Goal: Navigation & Orientation: Understand site structure

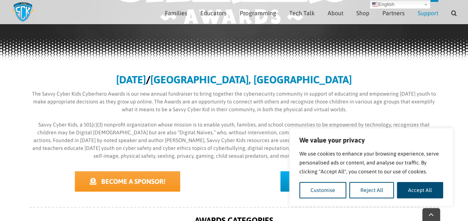
scroll to position [128, 0]
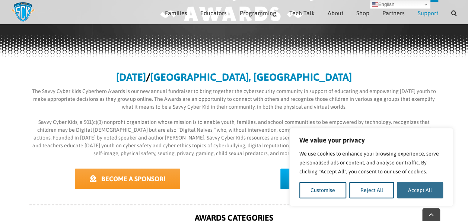
click at [413, 194] on button "Accept All" at bounding box center [420, 190] width 46 height 16
checkbox input "true"
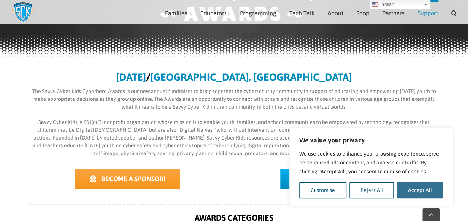
checkbox input "true"
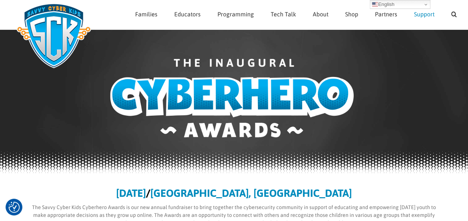
scroll to position [0, 0]
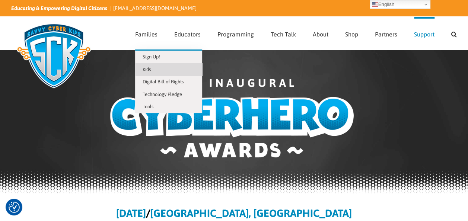
click at [147, 69] on span "Kids" at bounding box center [147, 70] width 8 height 6
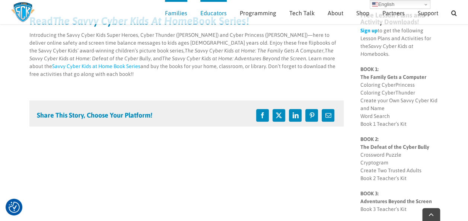
scroll to position [92, 0]
click at [38, 65] on p "Introducing the Savvy Cyber Kids Super Heroes, Cyber Thunder (Tony) and Cyber P…" at bounding box center [186, 54] width 315 height 47
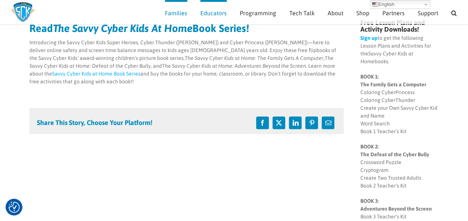
scroll to position [0, 0]
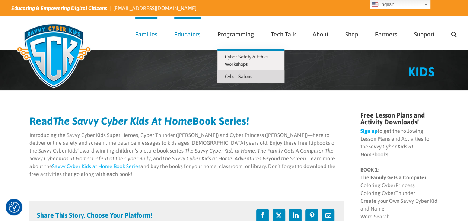
click at [241, 76] on span "Cyber Salons" at bounding box center [238, 77] width 27 height 6
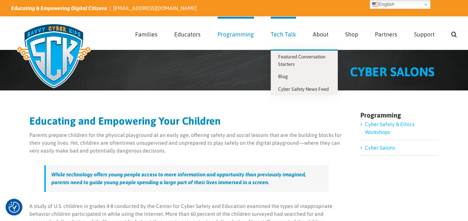
click at [288, 32] on span "Tech Talk" at bounding box center [283, 34] width 25 height 6
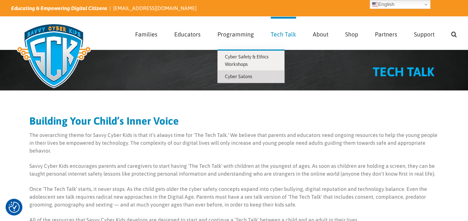
click at [234, 76] on span "Cyber Salons" at bounding box center [238, 77] width 27 height 6
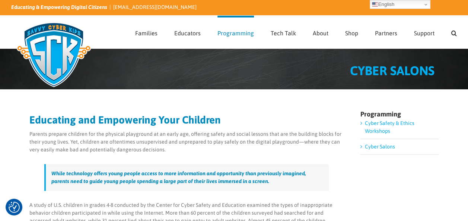
scroll to position [1, 0]
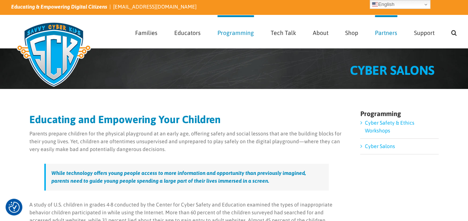
click at [381, 35] on span "Partners" at bounding box center [386, 33] width 22 height 6
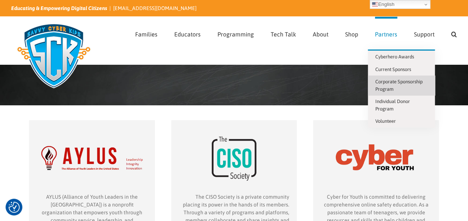
click at [404, 81] on span "Corporate Sponsorship Program" at bounding box center [398, 85] width 47 height 13
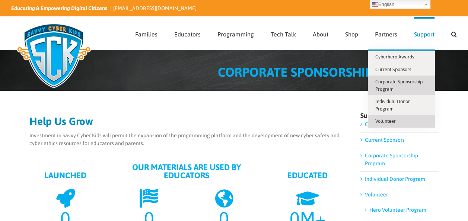
click at [395, 120] on span "Volunteer" at bounding box center [385, 121] width 20 height 6
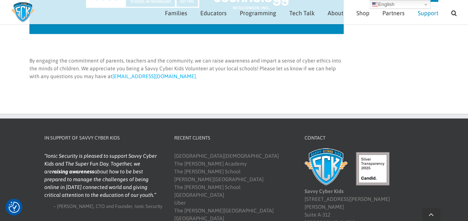
scroll to position [560, 0]
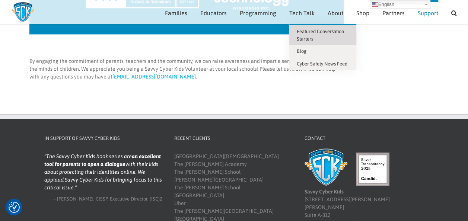
click at [307, 33] on span "Featured Conversation Starters" at bounding box center [320, 35] width 47 height 13
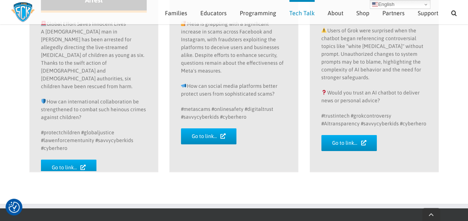
scroll to position [1354, 0]
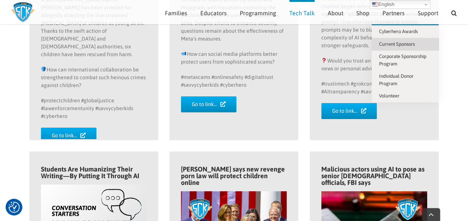
click at [401, 38] on link "Current Sponsors" at bounding box center [405, 44] width 67 height 13
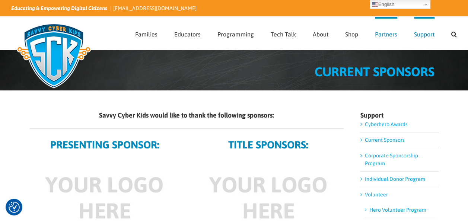
click at [388, 33] on span "Partners" at bounding box center [386, 34] width 22 height 6
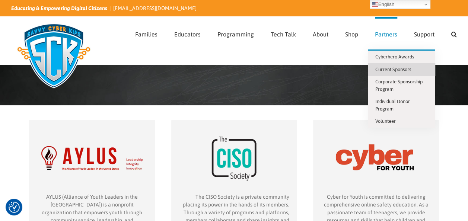
click at [406, 68] on span "Current Sponsors" at bounding box center [393, 70] width 36 height 6
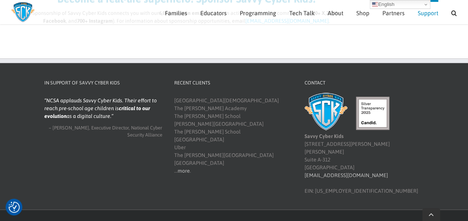
scroll to position [656, 0]
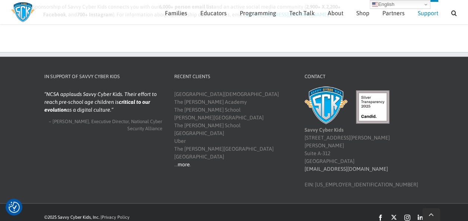
click at [182, 162] on link "more" at bounding box center [184, 164] width 12 height 6
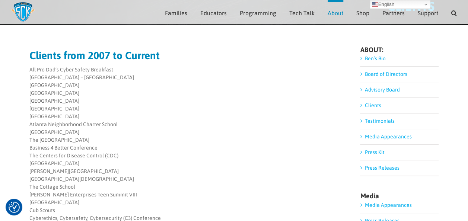
scroll to position [58, 0]
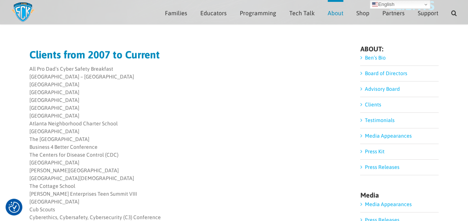
click at [371, 86] on link "Advisory Board" at bounding box center [382, 89] width 35 height 6
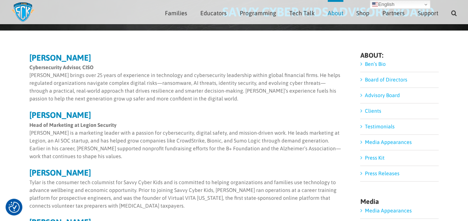
scroll to position [51, 0]
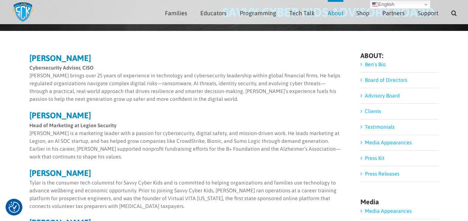
click at [375, 79] on link "Board of Directors" at bounding box center [386, 80] width 42 height 6
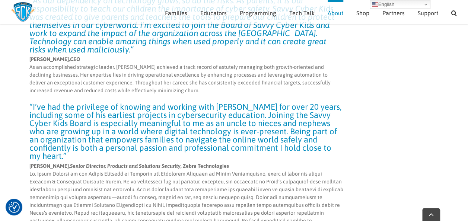
scroll to position [2266, 0]
